Goal: Transaction & Acquisition: Purchase product/service

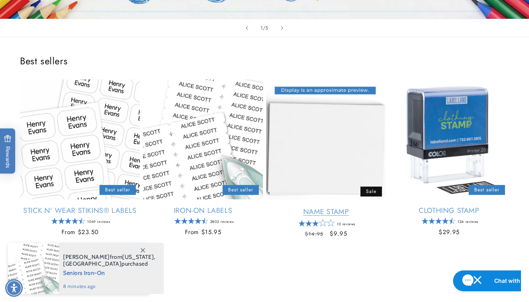
scroll to position [243, 0]
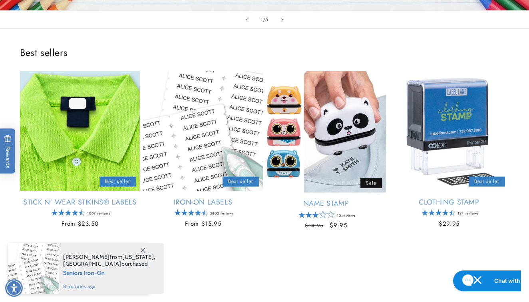
click at [100, 203] on link "Stick N' Wear Stikins® Labels" at bounding box center [80, 202] width 120 height 9
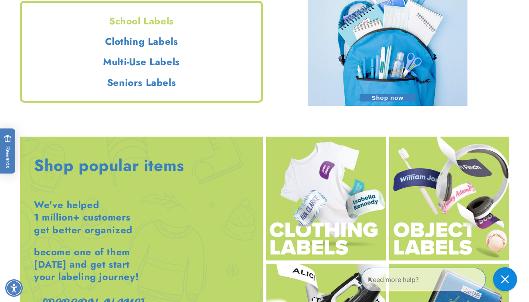
scroll to position [784, 0]
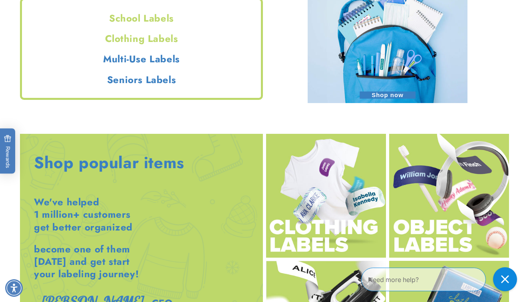
click at [143, 39] on h2 "Clothing Labels" at bounding box center [141, 38] width 239 height 12
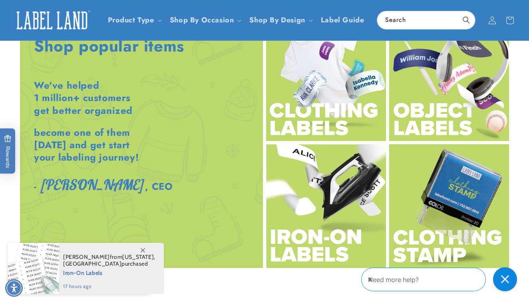
scroll to position [900, 0]
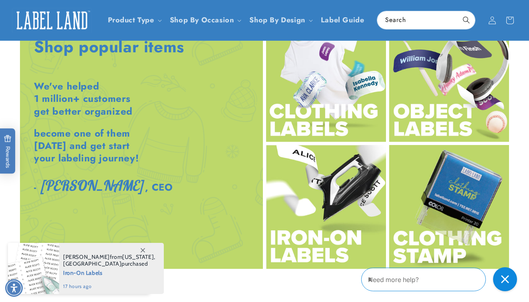
click at [314, 127] on img at bounding box center [326, 80] width 120 height 124
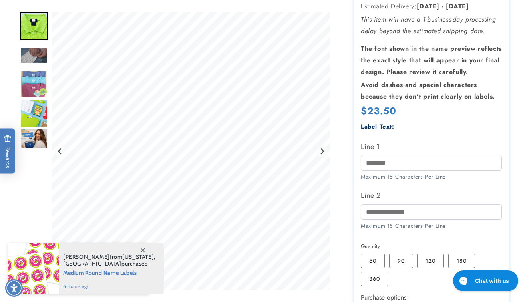
scroll to position [206, 0]
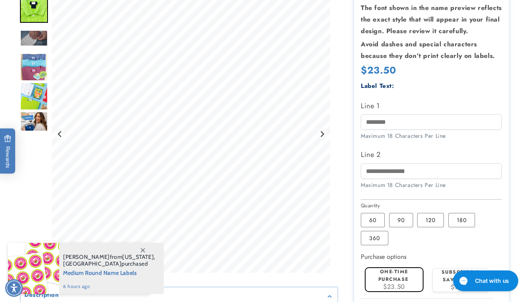
click at [32, 30] on img "Go to slide 3" at bounding box center [34, 38] width 28 height 16
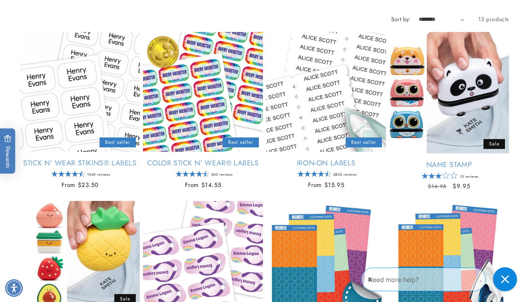
scroll to position [123, 0]
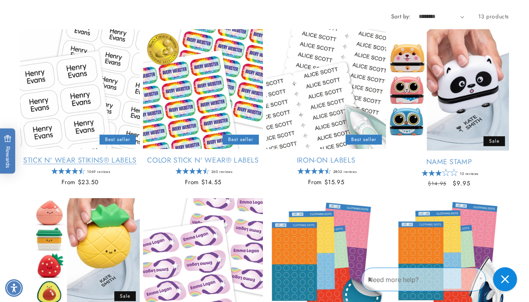
click at [101, 156] on link "Stick N' Wear Stikins® Labels" at bounding box center [80, 160] width 120 height 9
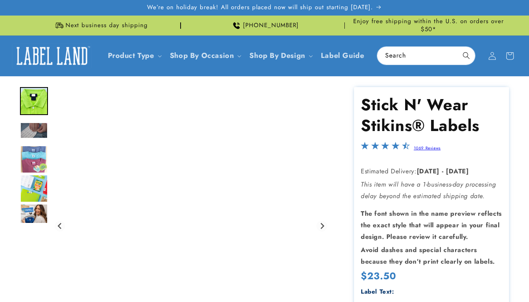
scroll to position [19, 0]
